Goal: Transaction & Acquisition: Purchase product/service

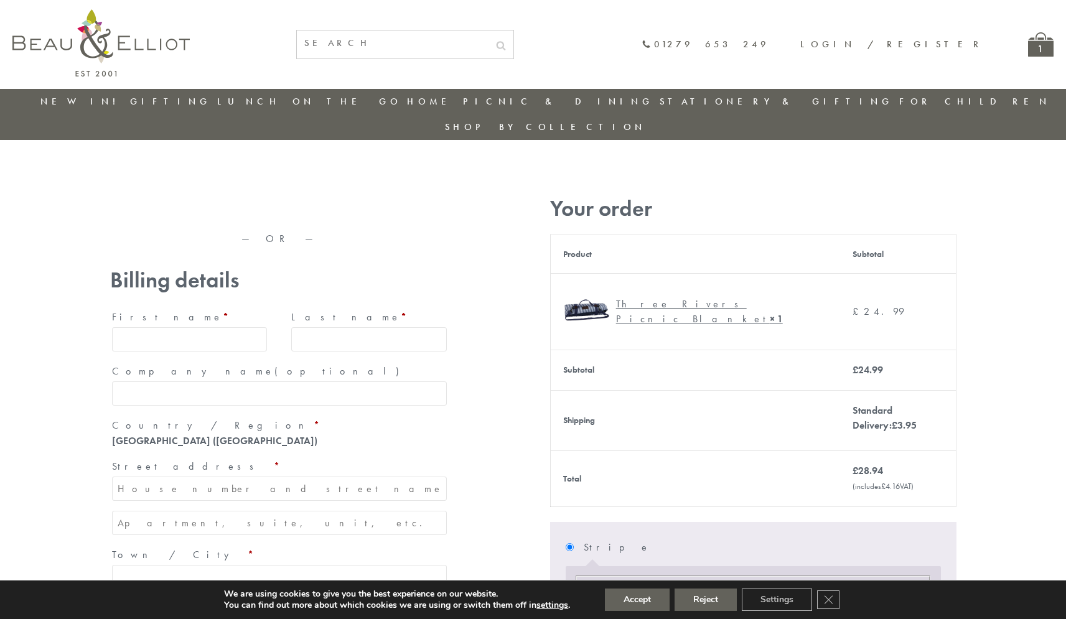
type input "[EMAIL_ADDRESS][DOMAIN_NAME]"
type input "[PERSON_NAME]"
type input "23, [GEOGRAPHIC_DATA], [GEOGRAPHIC_DATA]"
type input "[GEOGRAPHIC_DATA]"
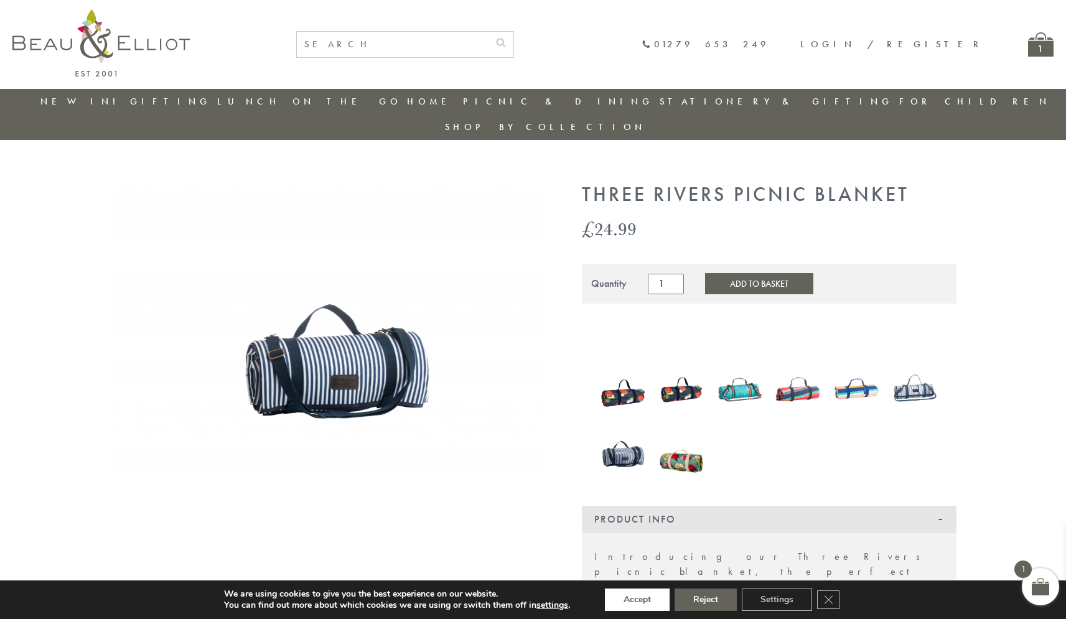
click at [637, 600] on button "Accept" at bounding box center [637, 599] width 65 height 22
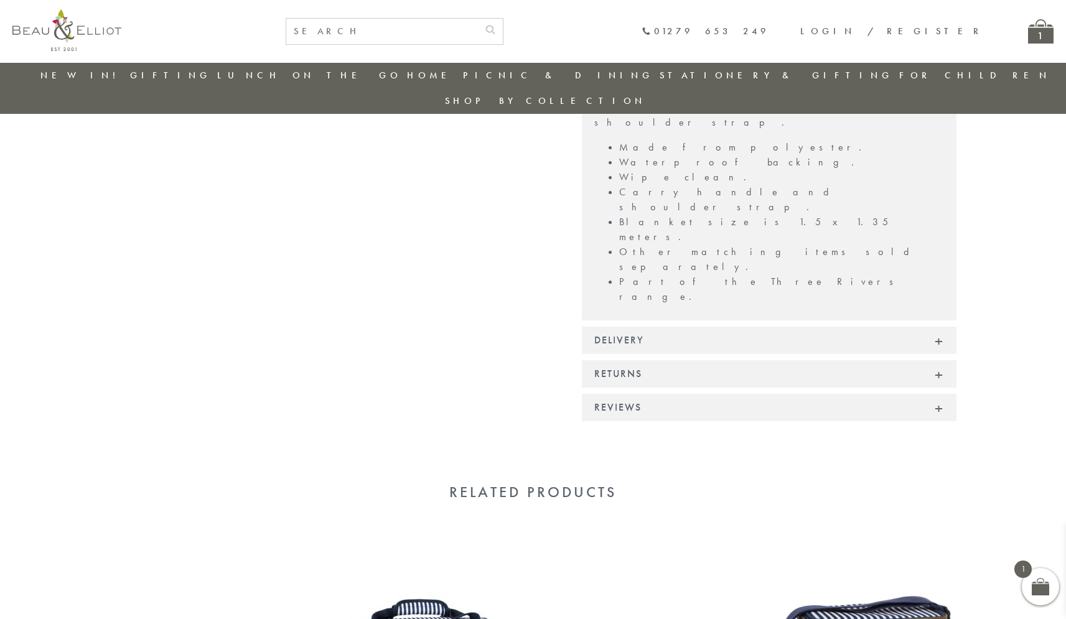
scroll to position [784, 0]
